Goal: Information Seeking & Learning: Learn about a topic

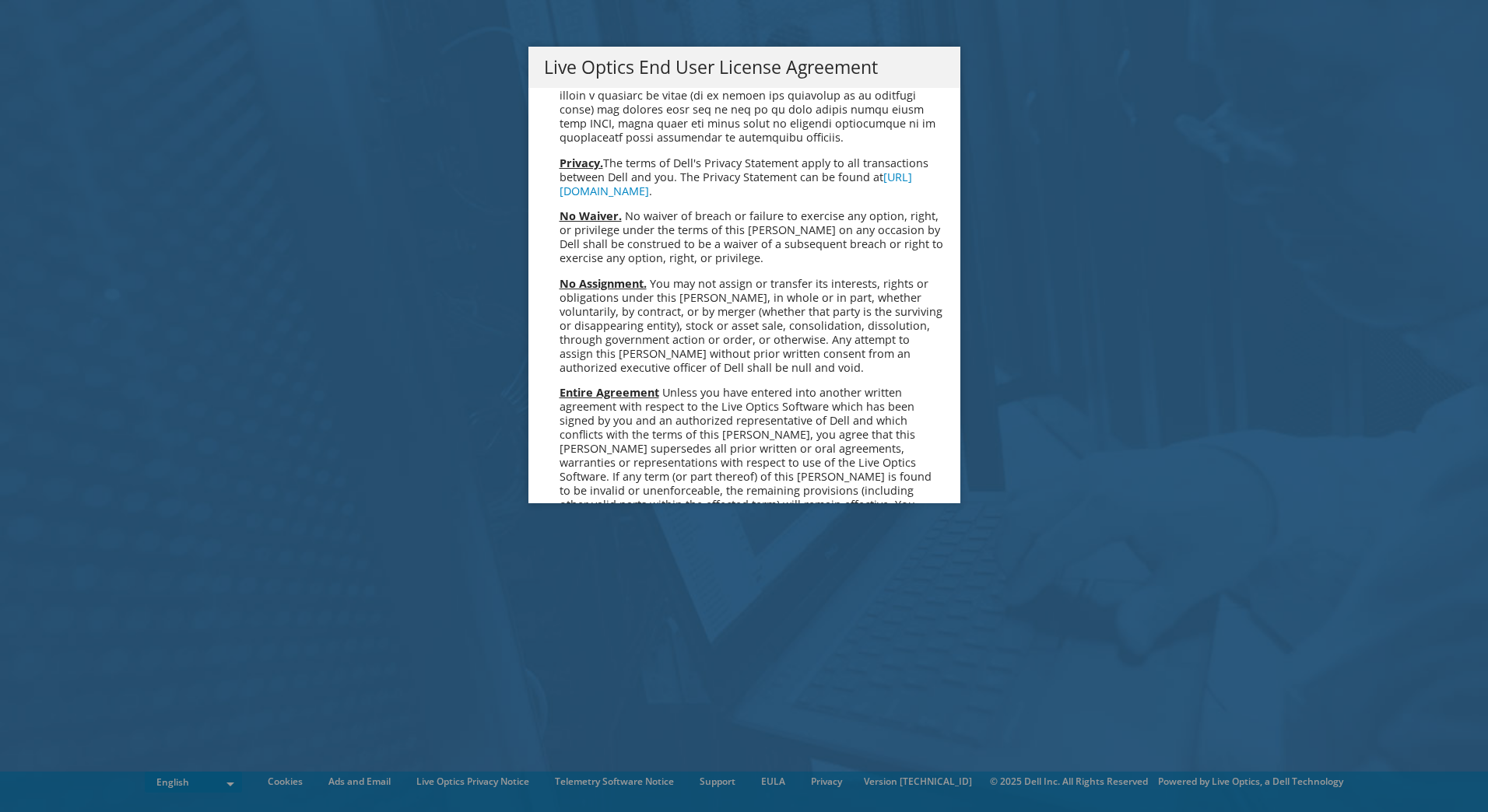
scroll to position [5883, 0]
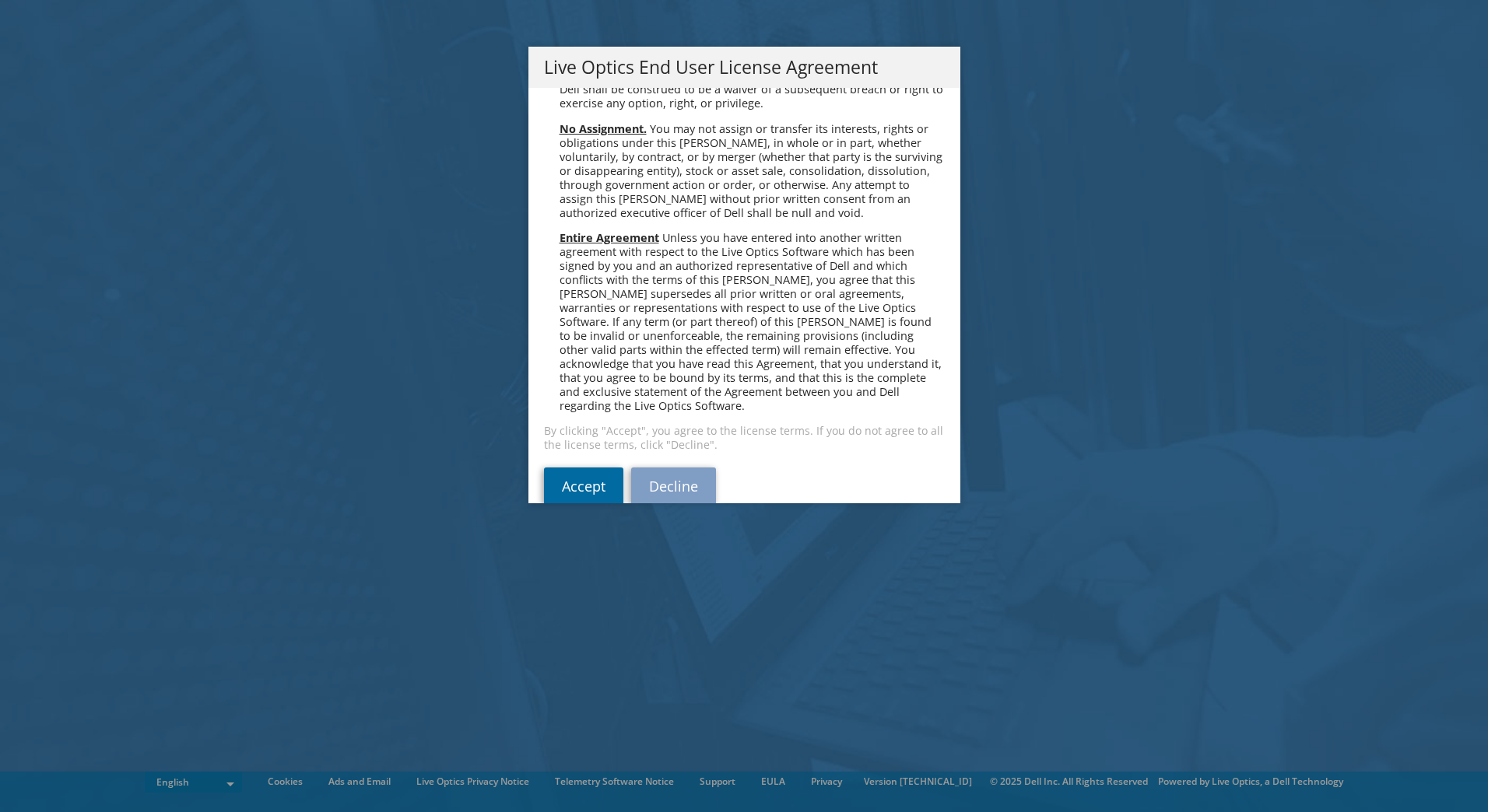
click at [570, 468] on link "Accept" at bounding box center [583, 486] width 80 height 37
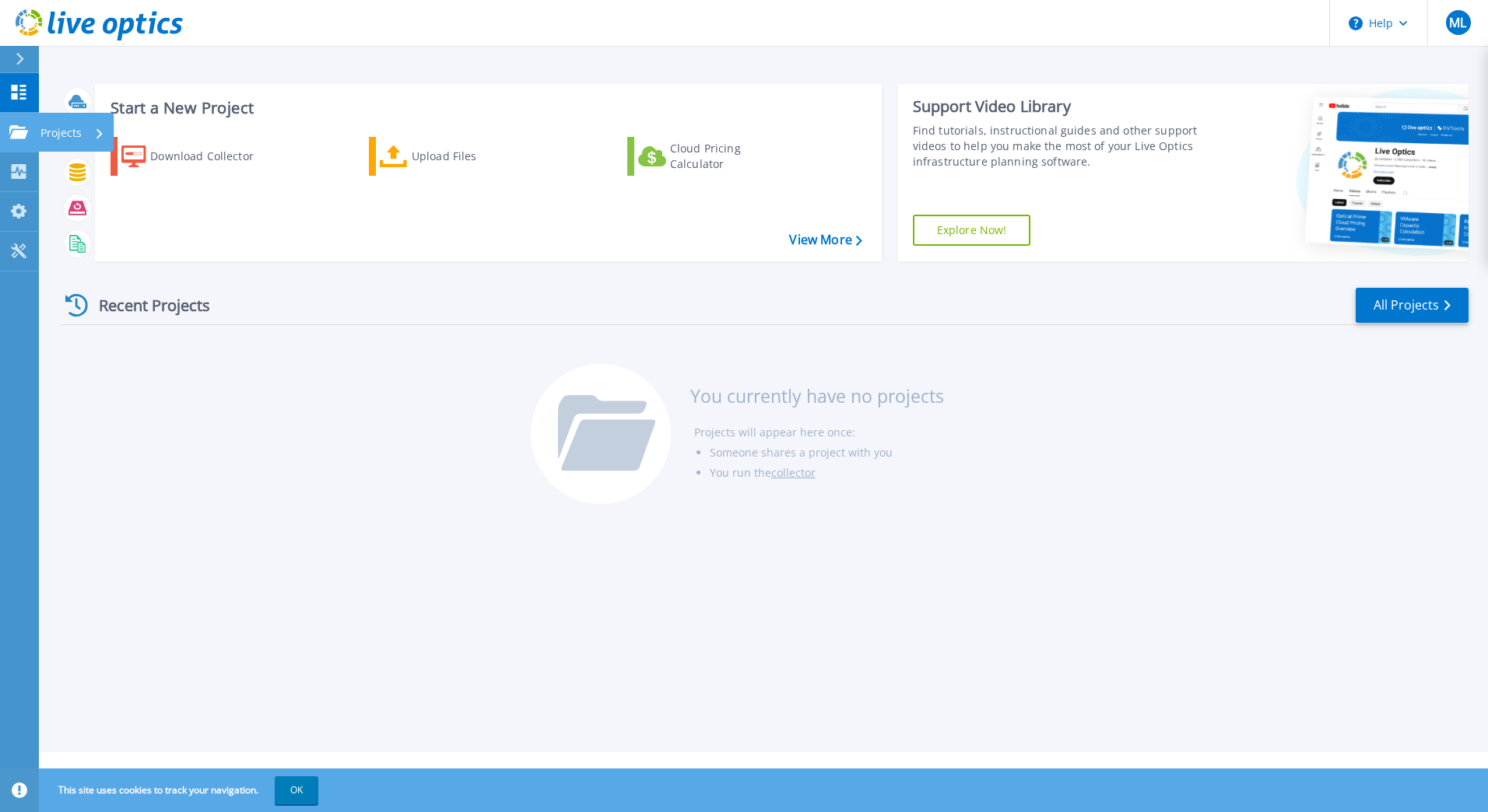
click at [27, 121] on link "Projects Projects" at bounding box center [20, 133] width 39 height 39
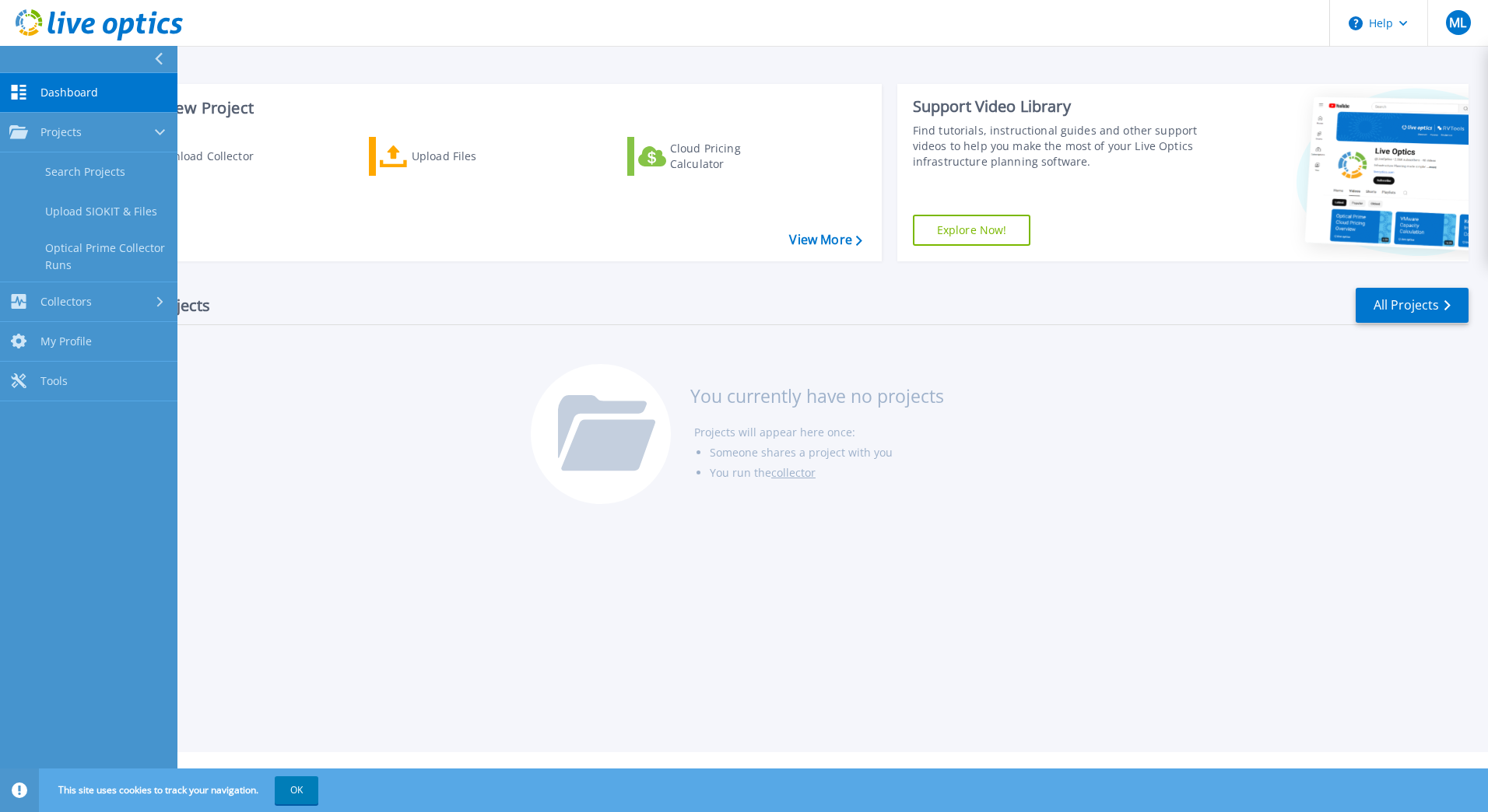
click at [20, 88] on icon at bounding box center [18, 92] width 19 height 15
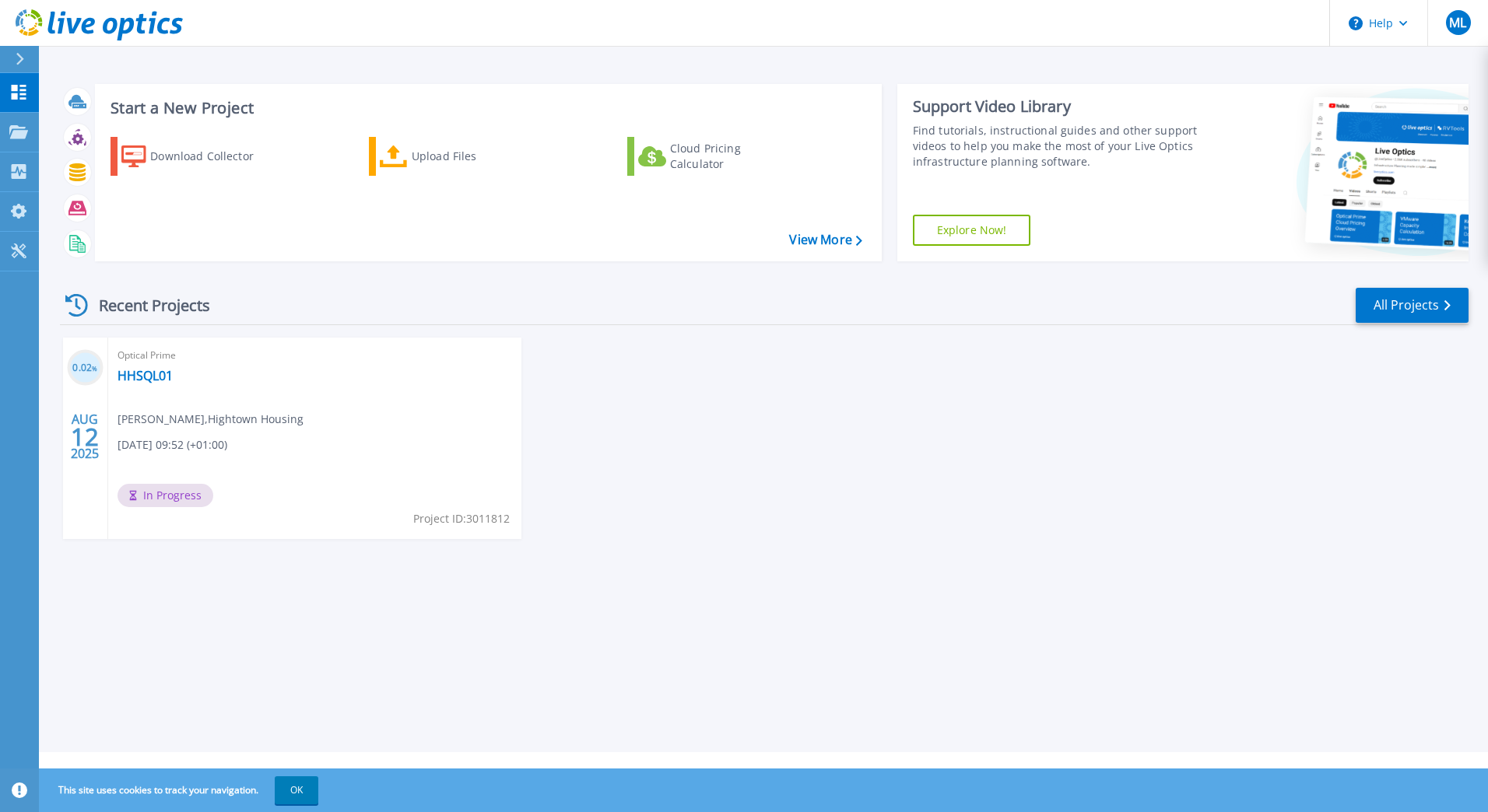
click at [259, 470] on div "Optical Prime HHSQL01 [PERSON_NAME] , Hightown Housing [DATE] 09:52 (+01:00) In…" at bounding box center [315, 438] width 414 height 202
click at [160, 377] on link "HHSQL01" at bounding box center [145, 376] width 55 height 16
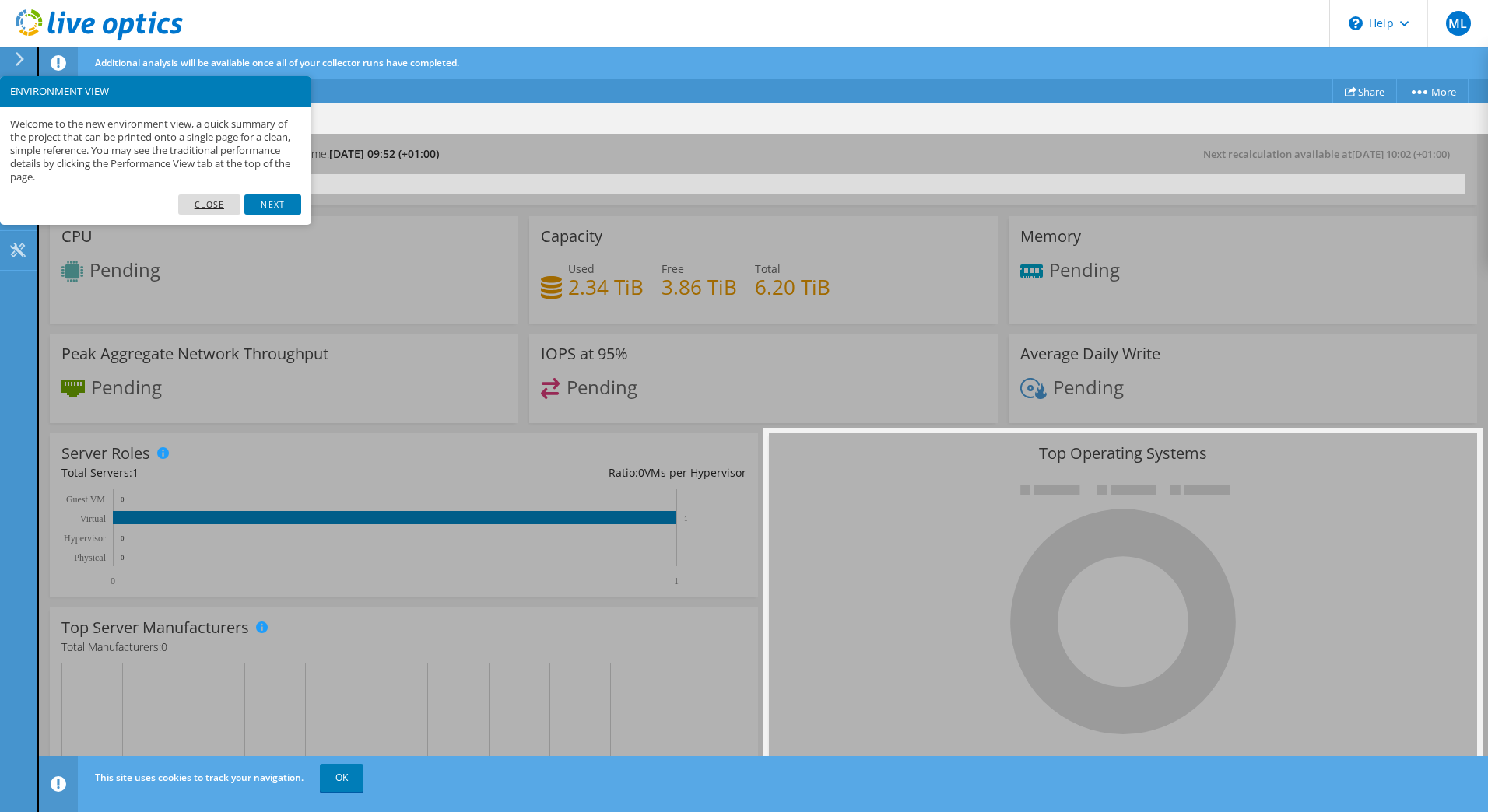
click at [221, 202] on link "Close" at bounding box center [210, 205] width 63 height 21
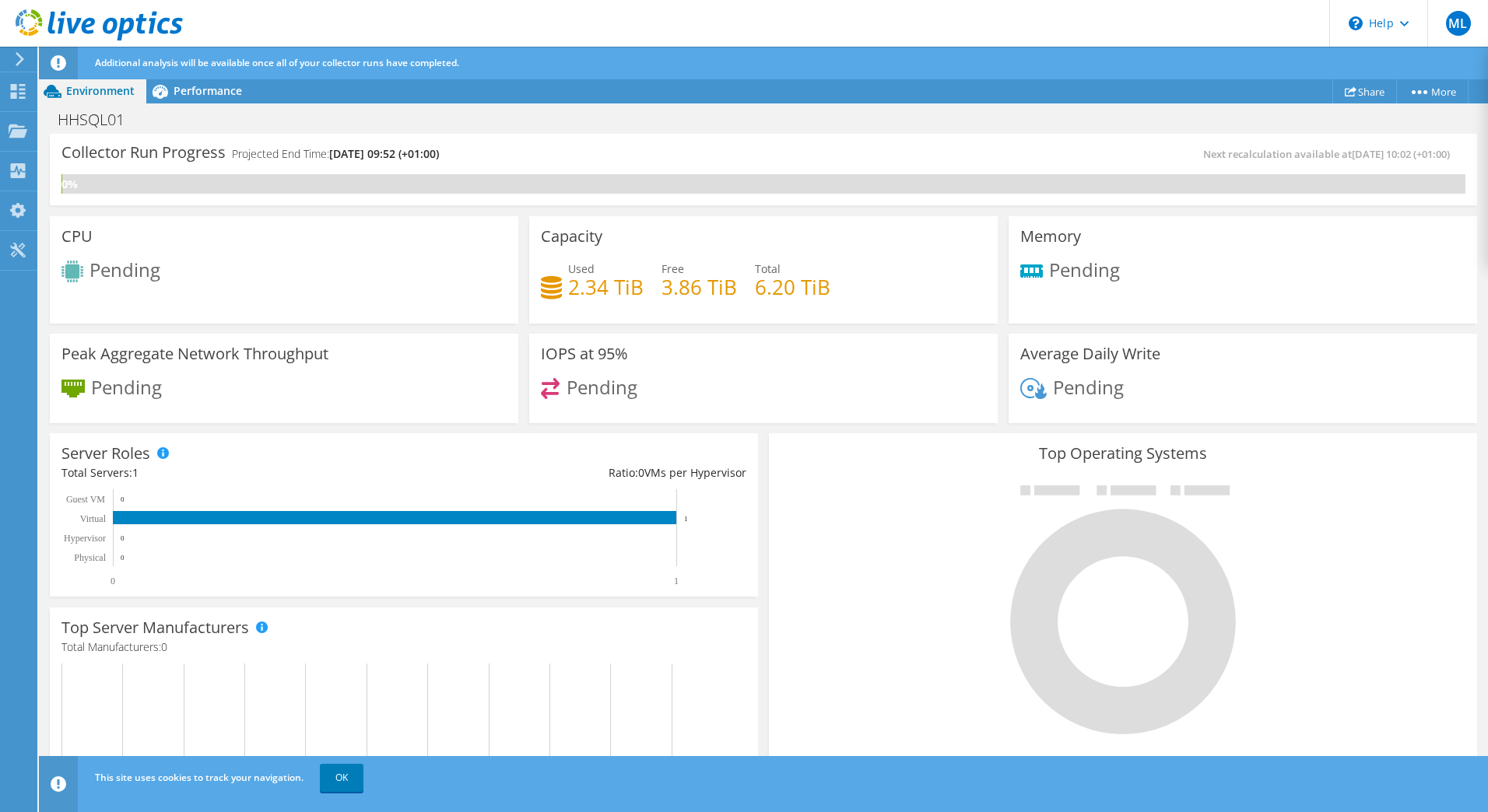
scroll to position [311, 0]
click at [336, 778] on link "OK" at bounding box center [342, 778] width 43 height 28
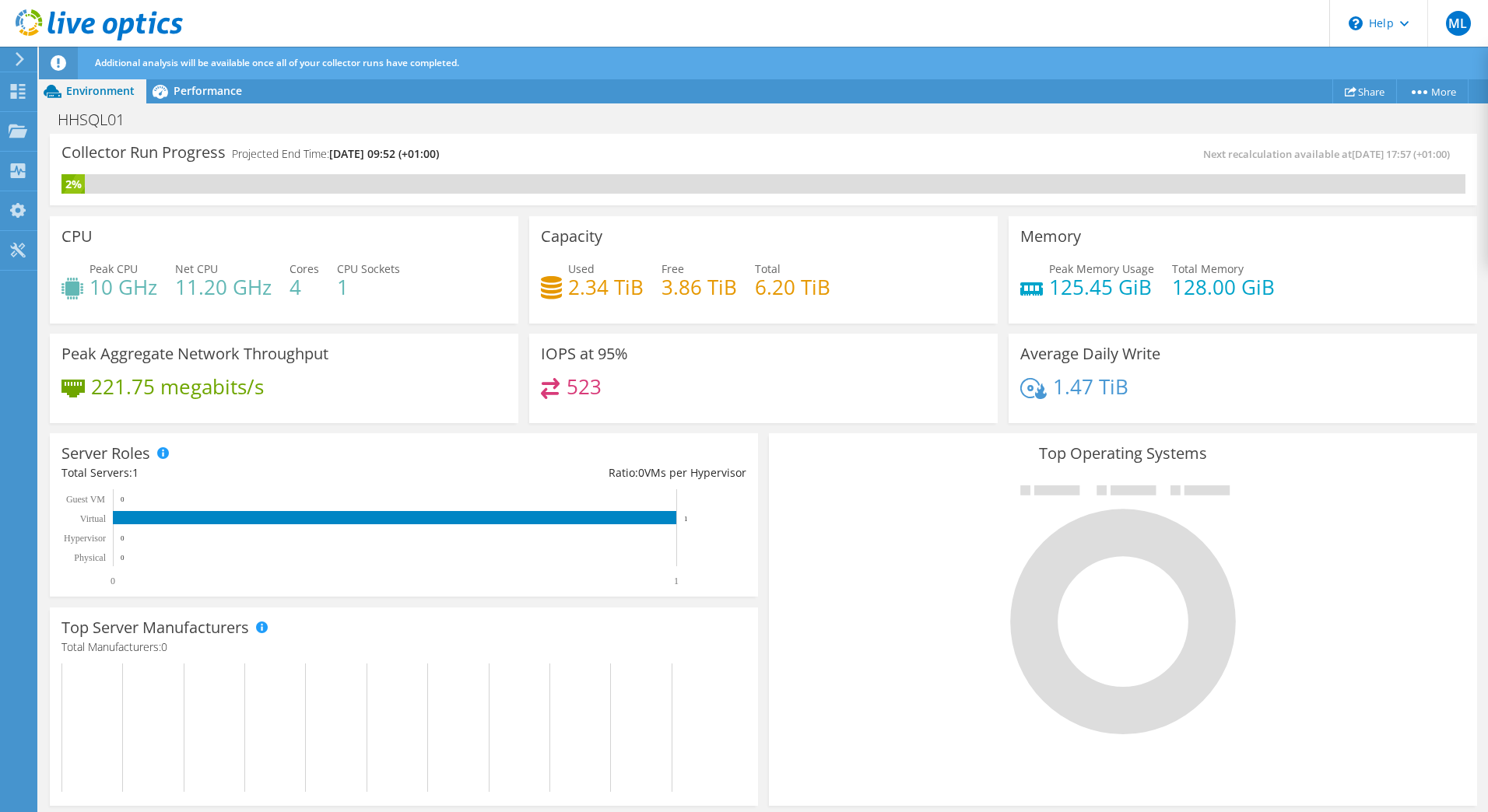
scroll to position [317, 0]
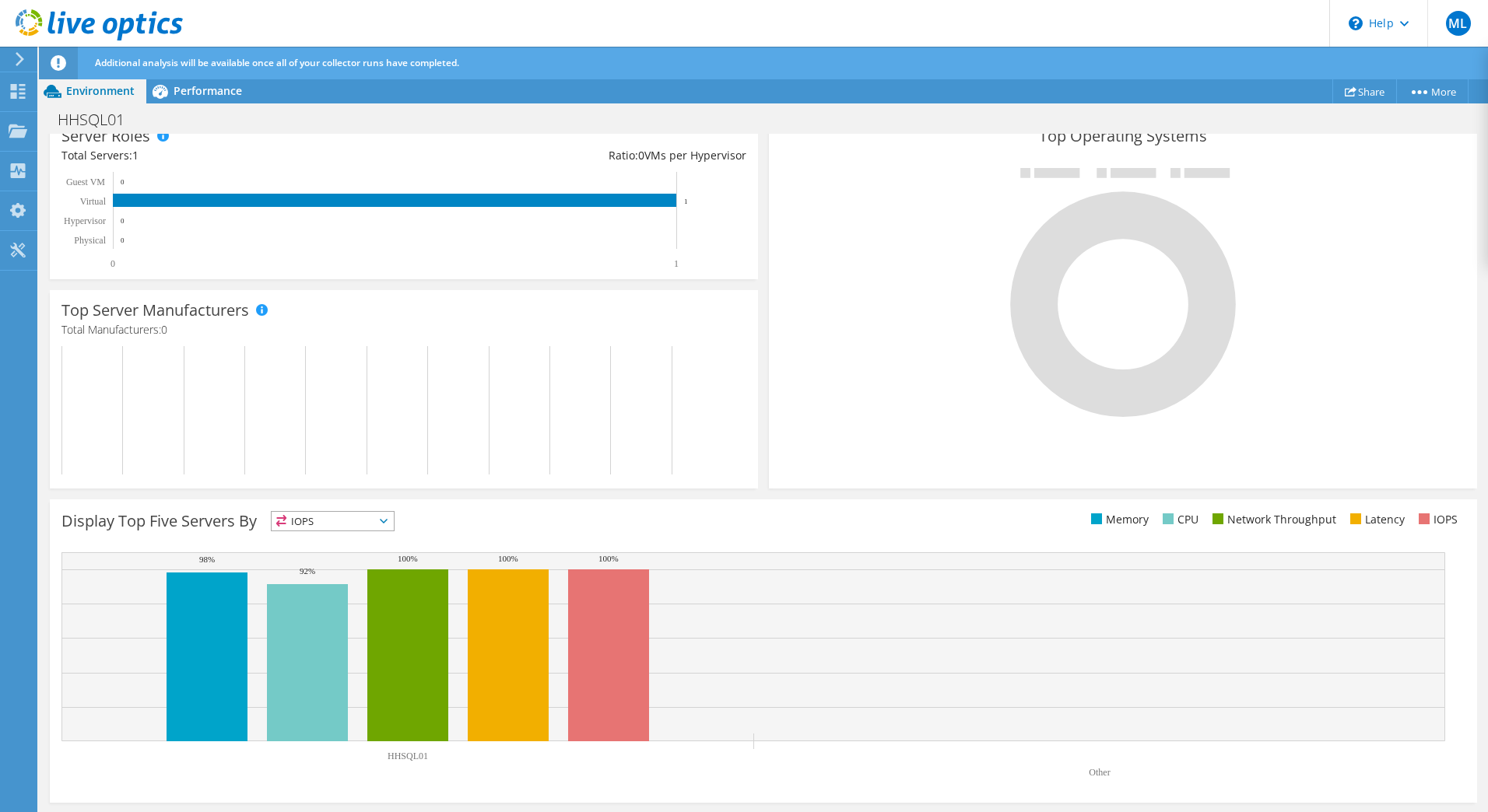
click at [355, 527] on span "IOPS" at bounding box center [333, 521] width 122 height 19
click at [310, 621] on li "Latency" at bounding box center [333, 629] width 122 height 22
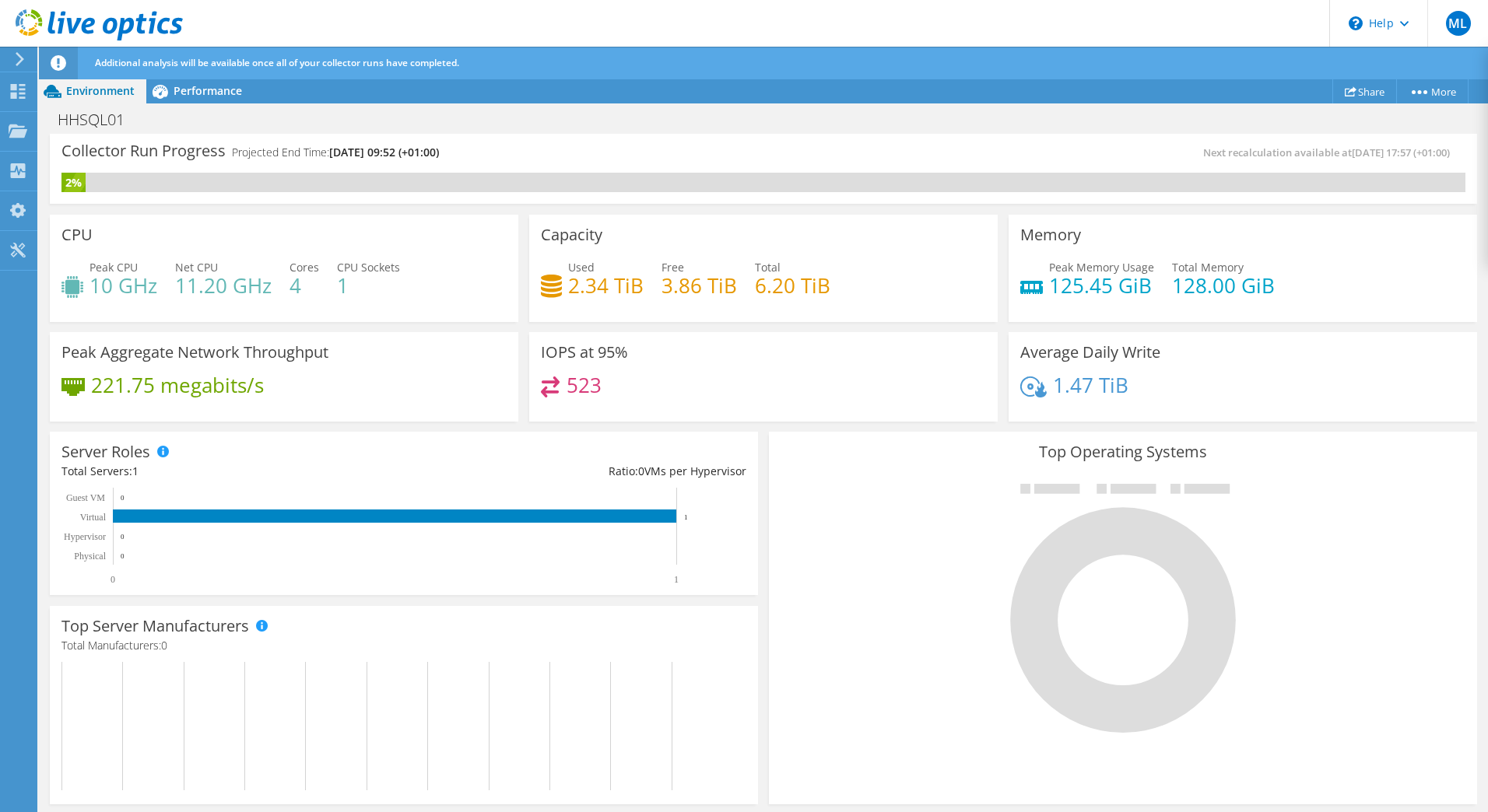
scroll to position [0, 0]
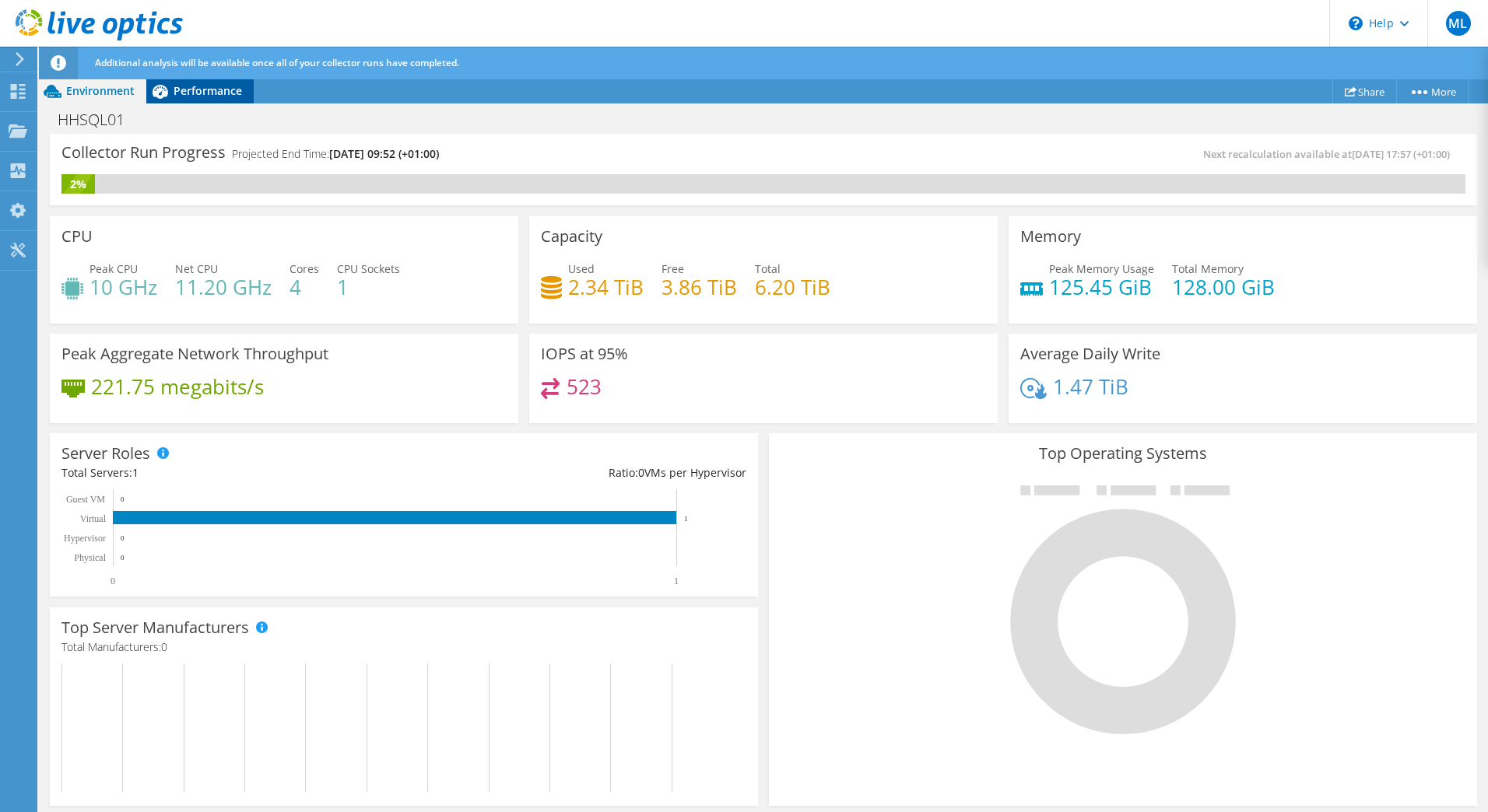
drag, startPoint x: 188, startPoint y: 95, endPoint x: 152, endPoint y: 94, distance: 36.0
click at [188, 95] on span "Performance" at bounding box center [208, 91] width 69 height 15
